Goal: Find specific page/section: Find specific page/section

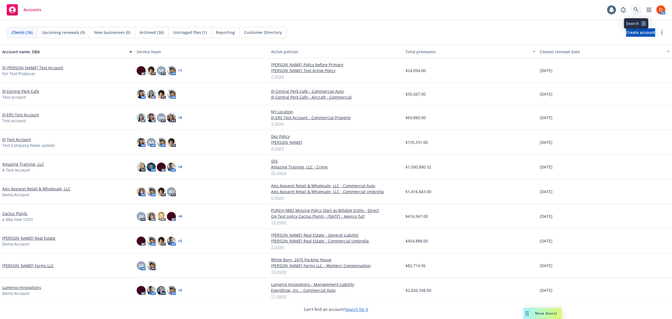
click at [636, 10] on icon at bounding box center [636, 9] width 5 height 5
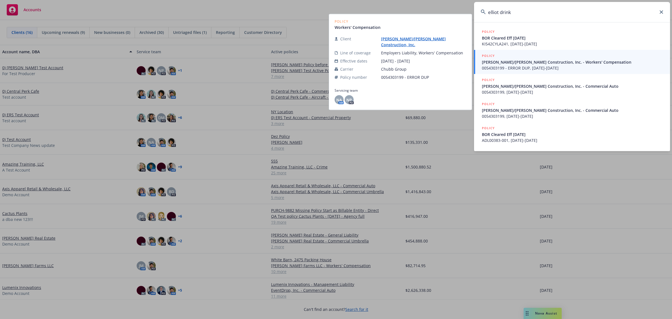
type input "elliot drink"
click at [589, 61] on span "Elliott/Drinkward Construction, Inc. - Workers' Compensation" at bounding box center [573, 62] width 182 height 6
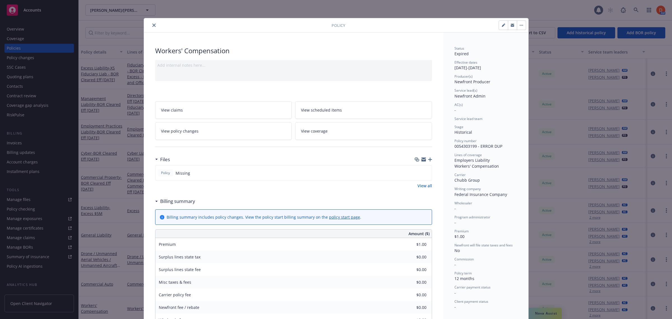
click at [152, 25] on icon "close" at bounding box center [153, 25] width 3 height 3
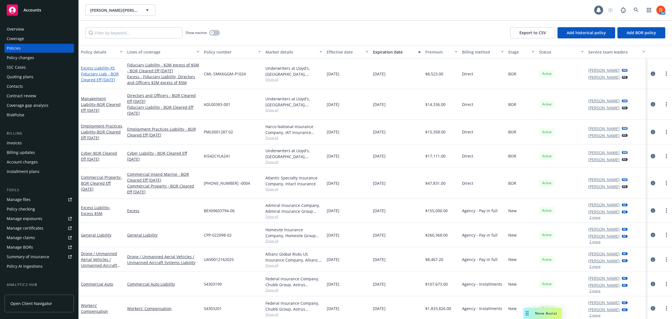
click at [89, 67] on link "Excess Liability - XS Fiduciary Liab - BOR Cleared Eff 5/20/25" at bounding box center [100, 73] width 38 height 17
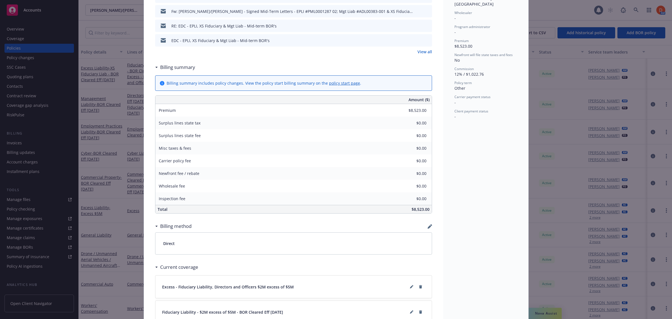
scroll to position [252, 0]
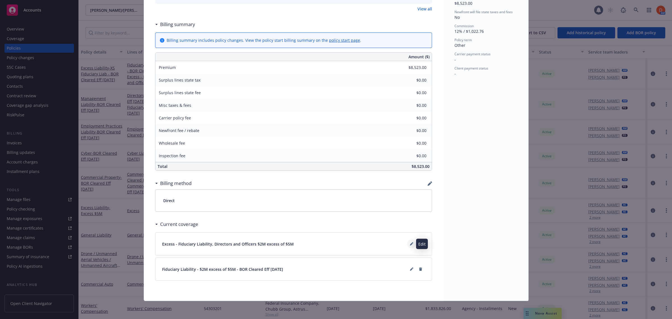
click at [410, 242] on icon at bounding box center [411, 243] width 3 height 3
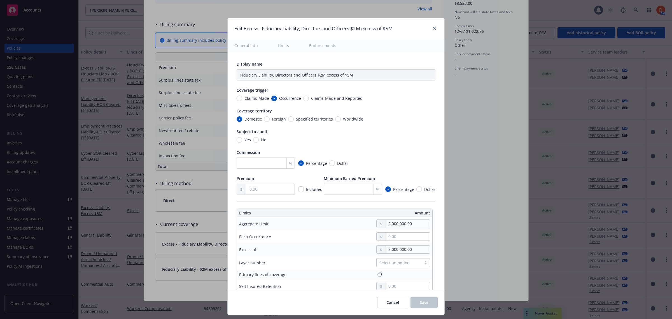
type textarea "x"
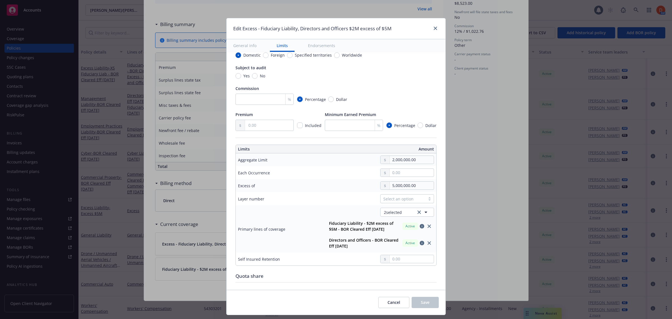
scroll to position [70, 0]
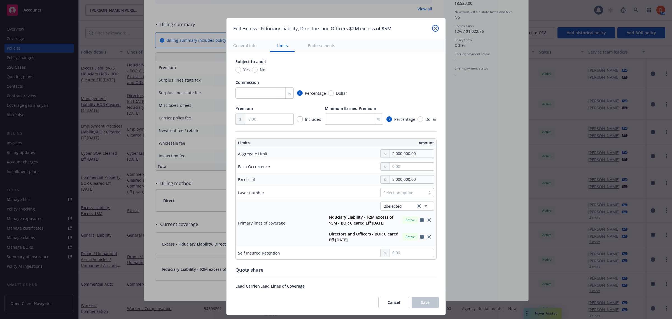
click at [436, 29] on icon "close" at bounding box center [435, 28] width 3 height 3
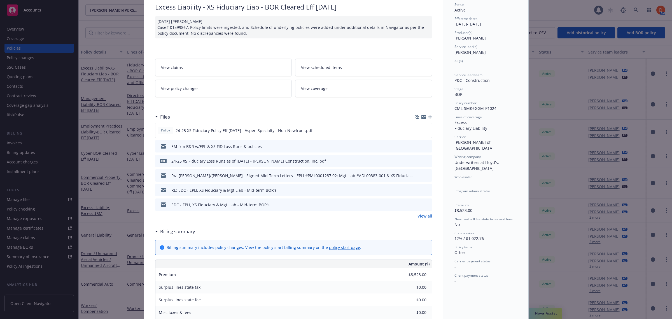
scroll to position [0, 0]
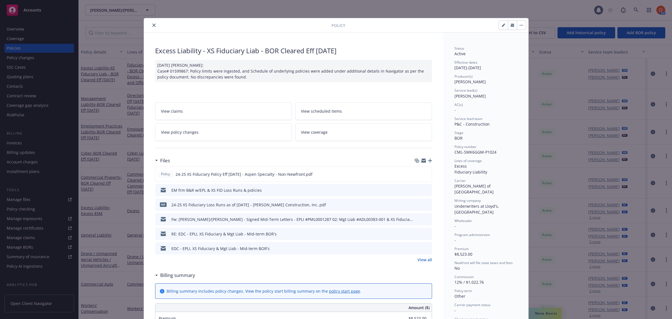
click at [151, 23] on button "close" at bounding box center [154, 25] width 7 height 7
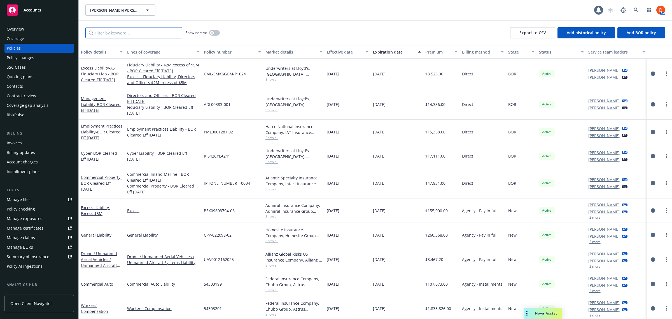
click at [106, 31] on input "Filter by keyword..." at bounding box center [133, 32] width 97 height 11
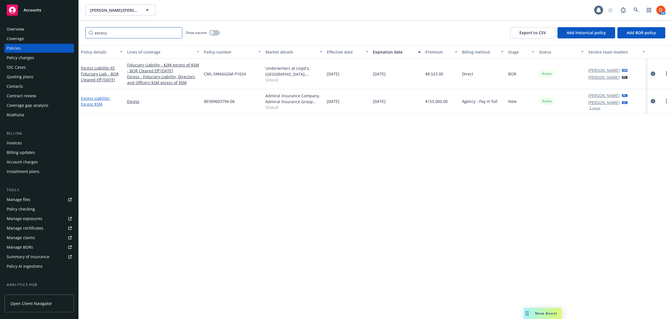
type input "excess"
click at [86, 100] on link "Excess Liability - Excess $5M" at bounding box center [95, 101] width 29 height 11
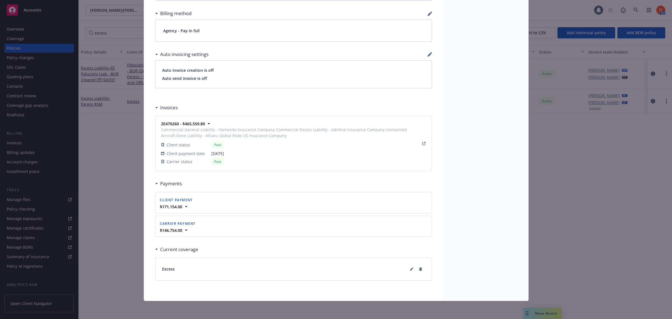
scroll to position [421, 0]
click at [410, 269] on icon at bounding box center [411, 268] width 3 height 3
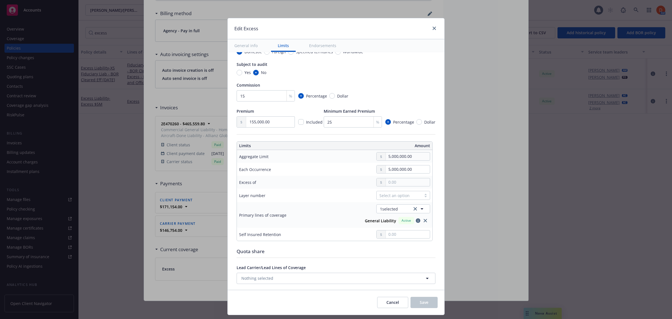
scroll to position [70, 0]
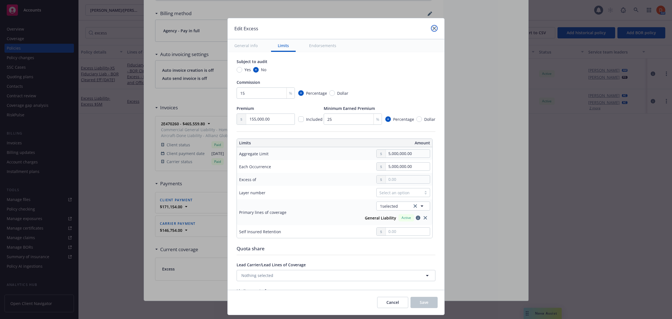
click at [433, 28] on icon "close" at bounding box center [434, 28] width 3 height 3
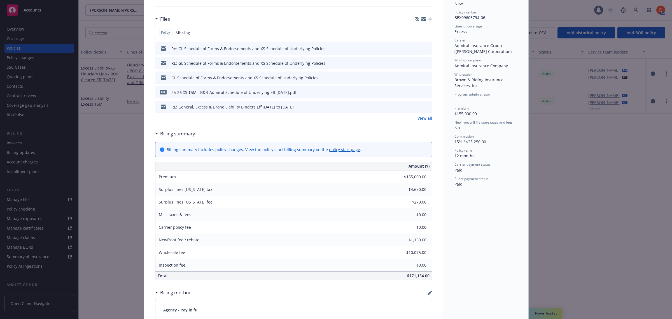
scroll to position [0, 0]
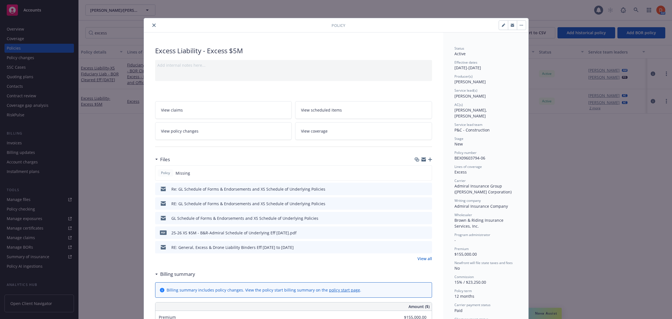
click at [152, 24] on icon "close" at bounding box center [153, 25] width 3 height 3
